Goal: Task Accomplishment & Management: Manage account settings

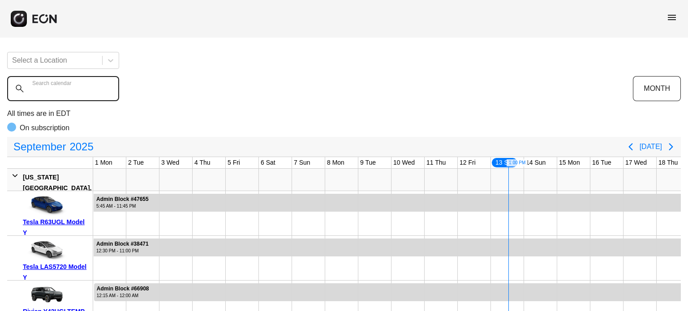
scroll to position [0, 320]
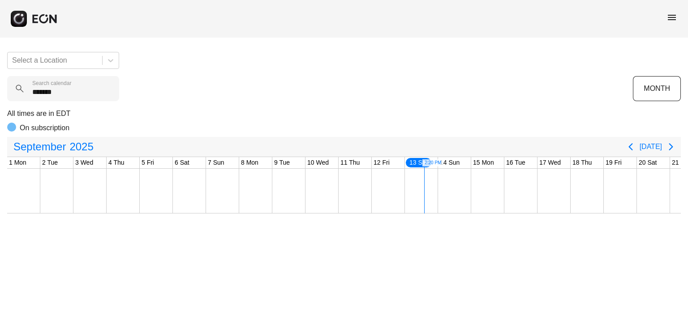
scroll to position [0, 320]
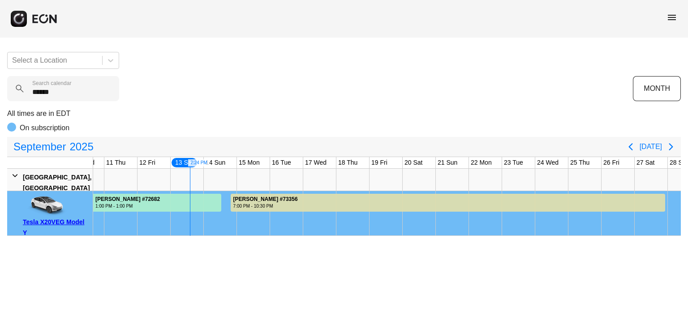
type calendar "******"
click at [302, 184] on div at bounding box center [286, 180] width 33 height 22
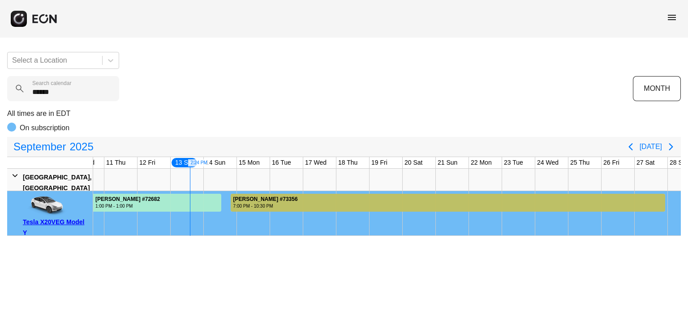
click at [303, 195] on div at bounding box center [448, 203] width 435 height 18
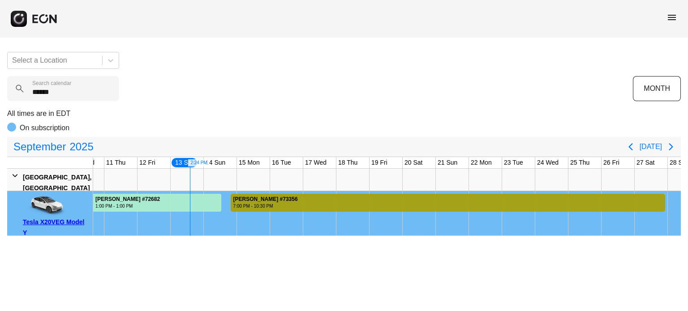
click at [303, 195] on div at bounding box center [448, 203] width 435 height 18
